Goal: Transaction & Acquisition: Book appointment/travel/reservation

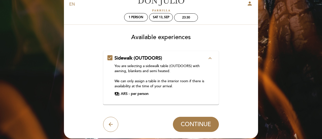
scroll to position [25, 0]
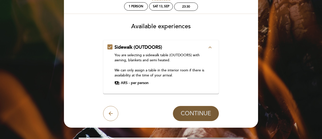
click at [207, 116] on span "CONTINUE" at bounding box center [196, 113] width 30 height 7
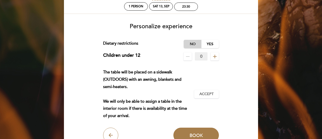
click at [196, 45] on label "No" at bounding box center [193, 44] width 18 height 8
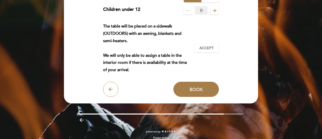
scroll to position [76, 0]
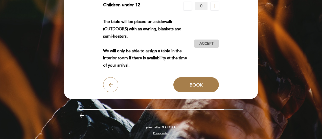
click at [213, 45] on span "Accept" at bounding box center [207, 43] width 14 height 5
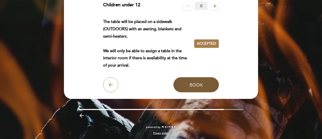
click at [197, 90] on button "Book" at bounding box center [197, 84] width 46 height 15
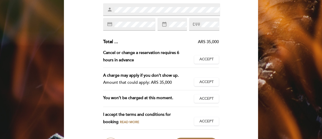
scroll to position [101, 0]
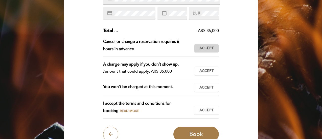
click at [202, 50] on span "Accept" at bounding box center [207, 48] width 14 height 5
click at [217, 70] on button "Accept Accepted" at bounding box center [206, 71] width 25 height 9
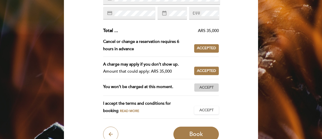
click at [214, 84] on button "Accept Accepted" at bounding box center [206, 88] width 25 height 9
click at [211, 110] on span "Accept" at bounding box center [207, 110] width 14 height 5
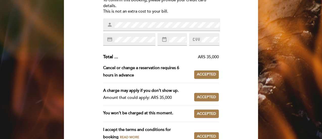
scroll to position [25, 0]
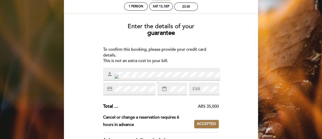
click at [173, 93] on div "date_range" at bounding box center [172, 89] width 29 height 13
click at [199, 89] on icon at bounding box center [196, 89] width 7 height 8
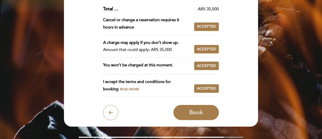
scroll to position [151, 0]
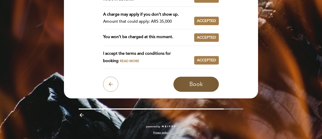
click at [206, 84] on button "Book" at bounding box center [197, 84] width 46 height 15
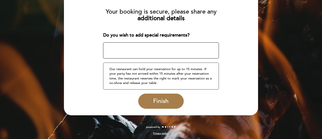
scroll to position [55, 0]
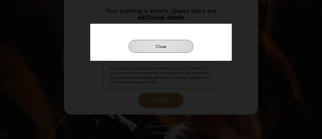
click at [186, 49] on button "Close" at bounding box center [161, 46] width 65 height 13
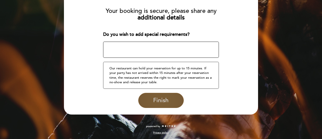
click at [152, 96] on button "Finish" at bounding box center [161, 100] width 46 height 15
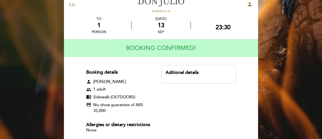
scroll to position [0, 0]
